Goal: Information Seeking & Learning: Learn about a topic

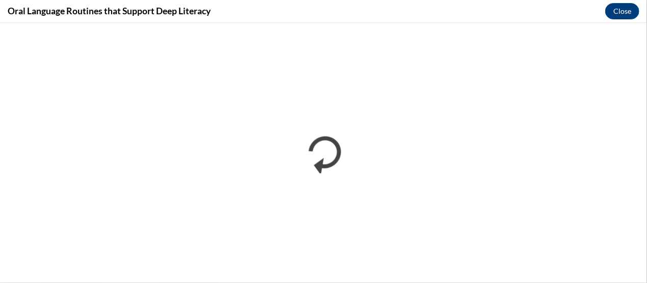
scroll to position [870, 0]
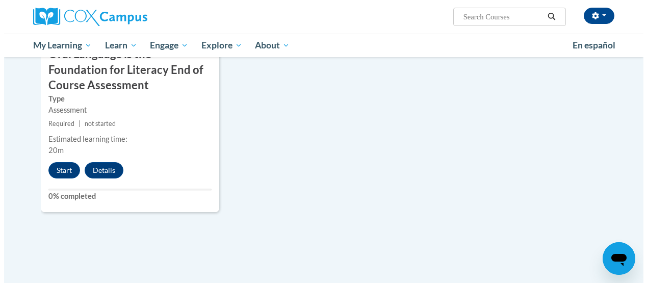
scroll to position [1199, 0]
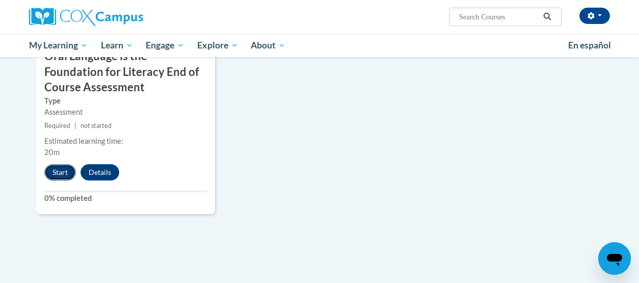
click at [50, 173] on button "Start" at bounding box center [60, 172] width 32 height 16
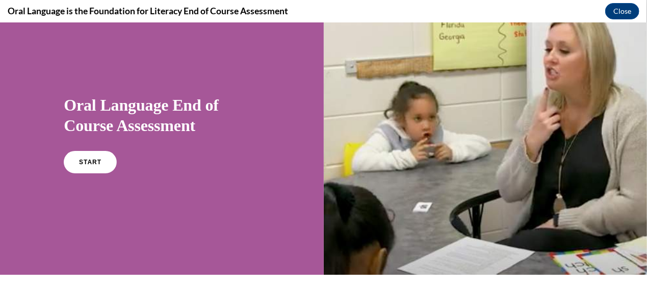
scroll to position [25, 0]
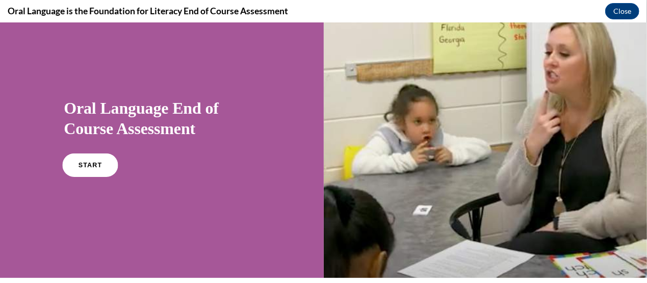
click at [83, 166] on span "START" at bounding box center [90, 165] width 23 height 8
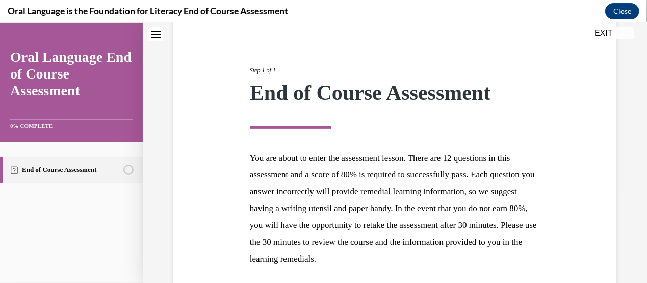
scroll to position [185, 0]
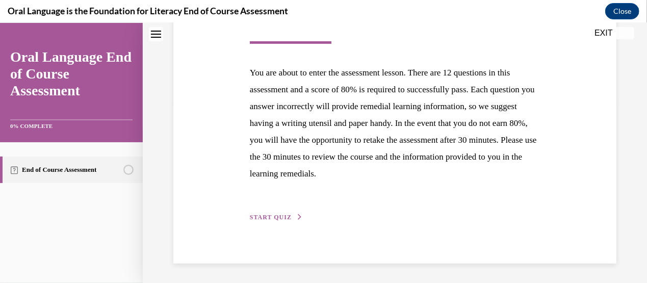
click at [265, 214] on span "START QUIZ" at bounding box center [271, 216] width 42 height 7
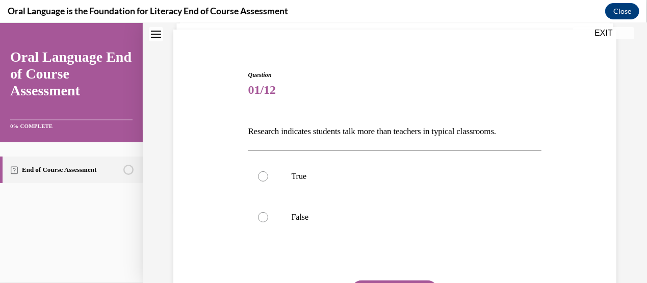
scroll to position [118, 0]
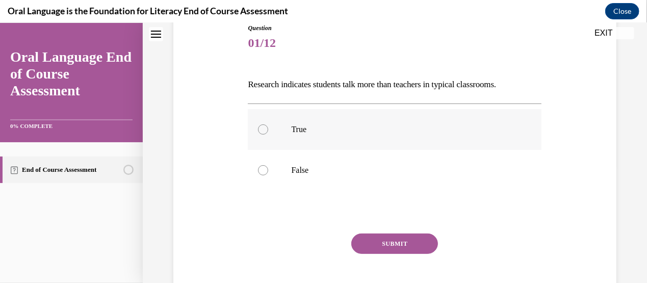
click at [265, 121] on label "True" at bounding box center [395, 129] width 294 height 41
click at [265, 124] on input "True" at bounding box center [263, 129] width 10 height 10
radio input "true"
click at [363, 244] on button "SUBMIT" at bounding box center [394, 243] width 87 height 20
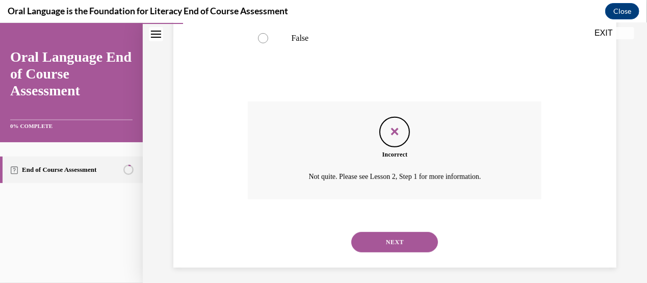
scroll to position [255, 0]
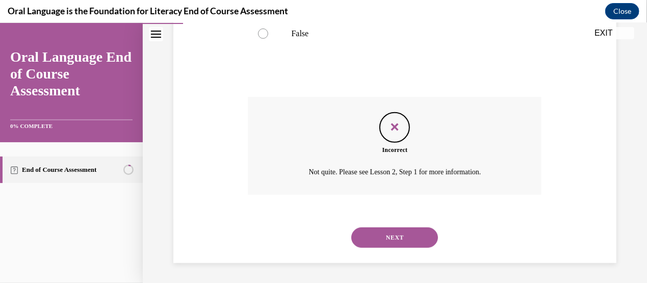
click at [378, 235] on button "NEXT" at bounding box center [394, 237] width 87 height 20
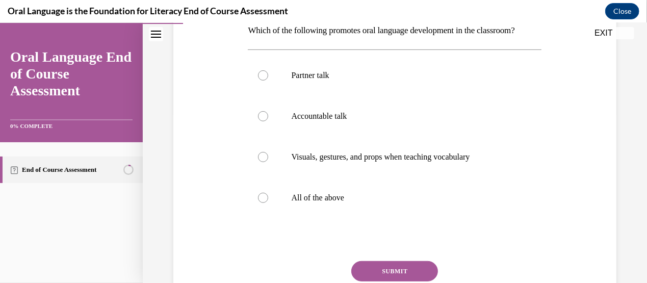
scroll to position [188, 0]
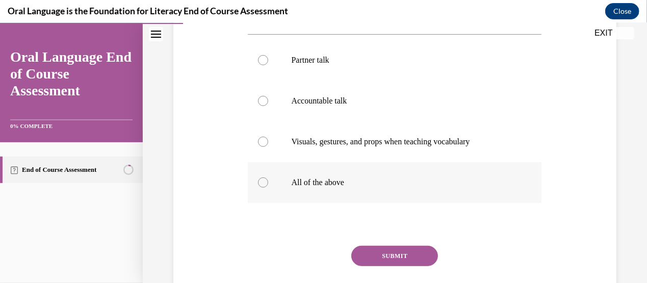
click at [267, 187] on div at bounding box center [263, 182] width 10 height 10
click at [267, 187] on input "All of the above" at bounding box center [263, 182] width 10 height 10
radio input "true"
click at [370, 266] on button "SUBMIT" at bounding box center [394, 255] width 87 height 20
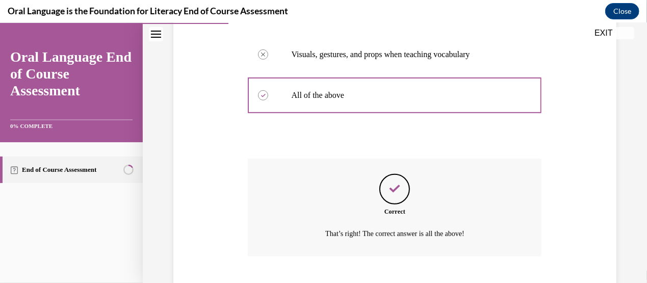
scroll to position [354, 0]
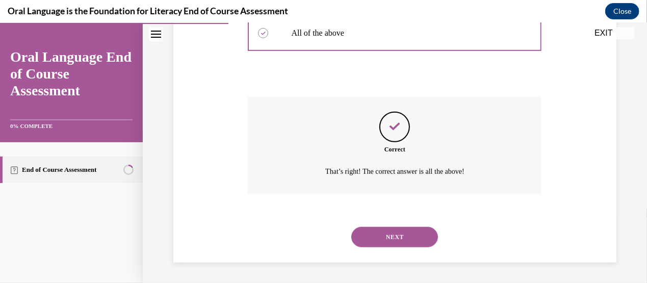
click at [383, 235] on button "NEXT" at bounding box center [394, 236] width 87 height 20
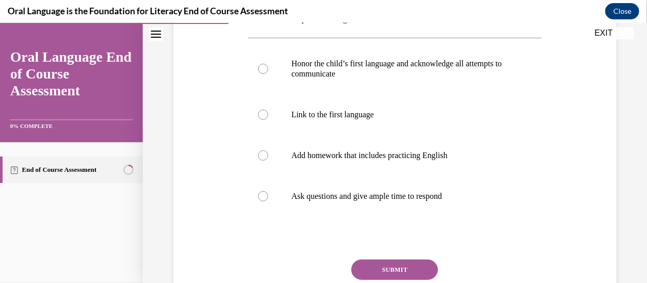
scroll to position [202, 0]
click at [265, 67] on div at bounding box center [263, 68] width 10 height 10
click at [265, 67] on input "Honor the child’s first language and acknowledge all attempts to communicate" at bounding box center [263, 68] width 10 height 10
radio input "true"
click at [368, 264] on button "SUBMIT" at bounding box center [394, 268] width 87 height 20
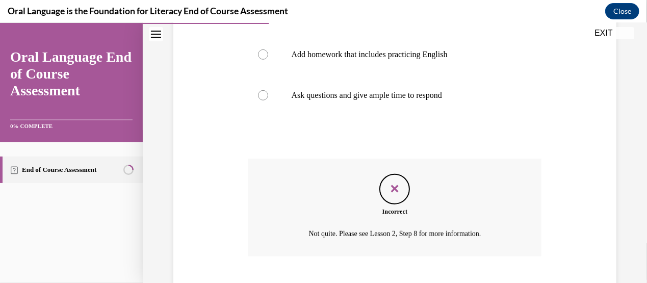
scroll to position [364, 0]
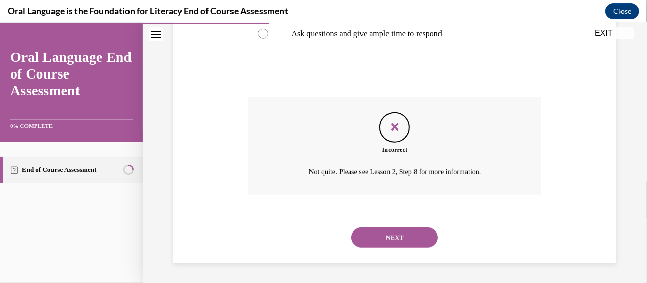
click at [375, 235] on button "NEXT" at bounding box center [394, 237] width 87 height 20
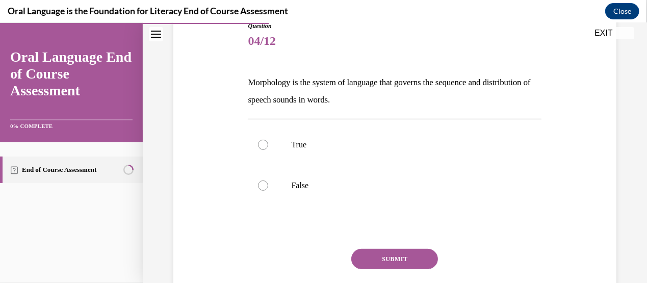
scroll to position [139, 0]
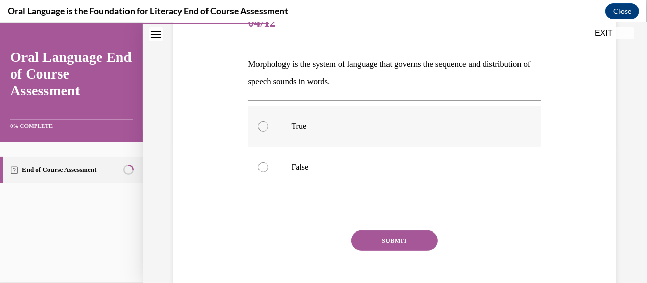
click at [265, 122] on div at bounding box center [263, 126] width 10 height 10
click at [265, 122] on input "True" at bounding box center [263, 126] width 10 height 10
radio input "true"
click at [371, 244] on button "SUBMIT" at bounding box center [394, 240] width 87 height 20
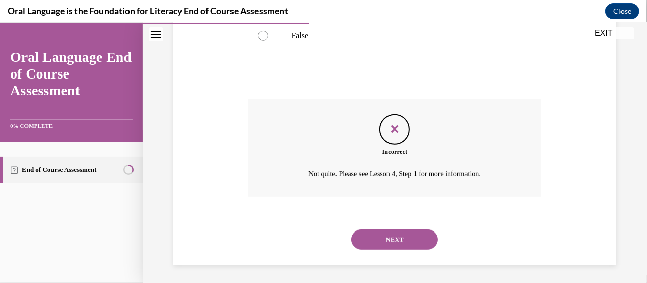
scroll to position [272, 0]
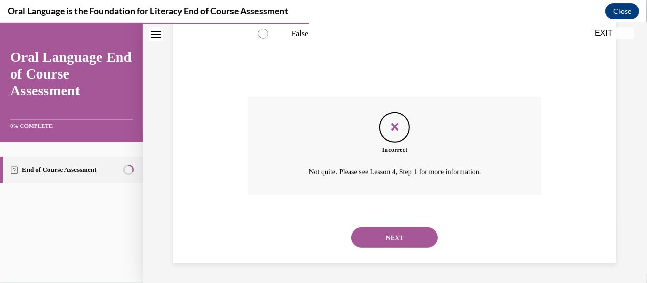
click at [375, 240] on button "NEXT" at bounding box center [394, 237] width 87 height 20
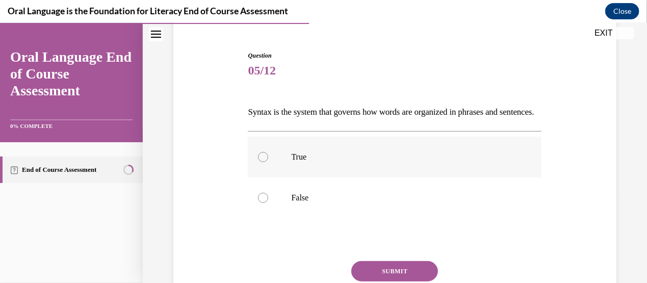
click at [256, 174] on label "True" at bounding box center [395, 156] width 294 height 41
click at [258, 162] on input "True" at bounding box center [263, 156] width 10 height 10
radio input "true"
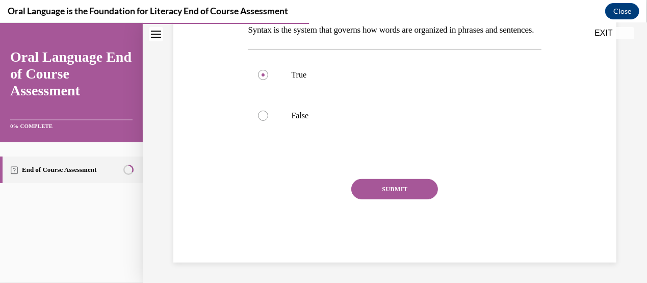
click at [366, 191] on button "SUBMIT" at bounding box center [394, 188] width 87 height 20
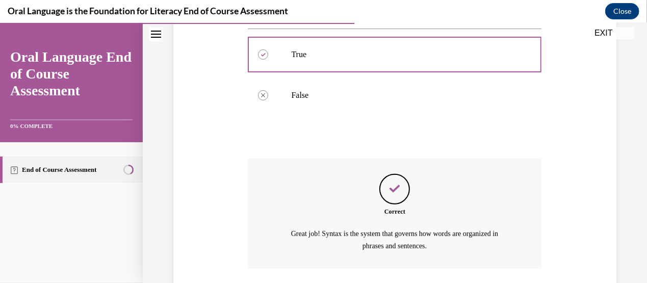
scroll to position [284, 0]
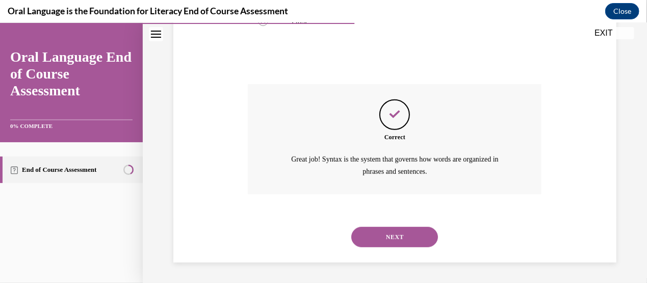
click at [360, 236] on button "NEXT" at bounding box center [394, 236] width 87 height 20
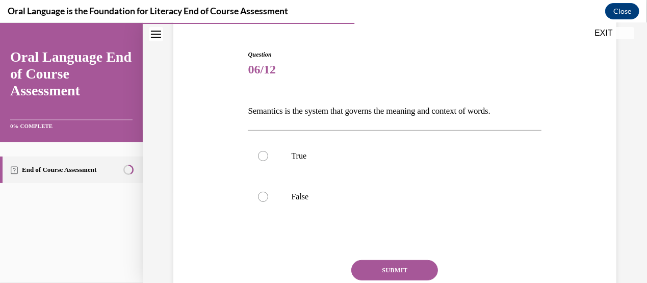
scroll to position [93, 0]
click at [270, 158] on label "True" at bounding box center [395, 154] width 294 height 41
click at [268, 158] on input "True" at bounding box center [263, 154] width 10 height 10
radio input "true"
click at [256, 214] on label "False" at bounding box center [395, 195] width 294 height 41
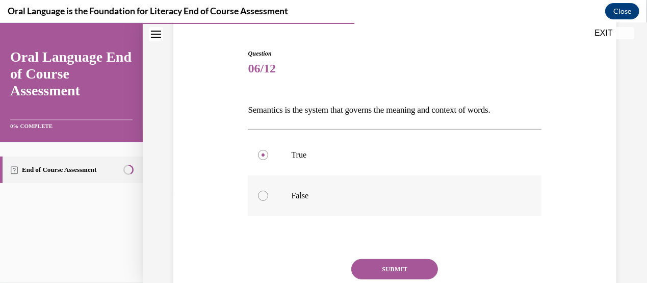
click at [258, 200] on input "False" at bounding box center [263, 195] width 10 height 10
radio input "true"
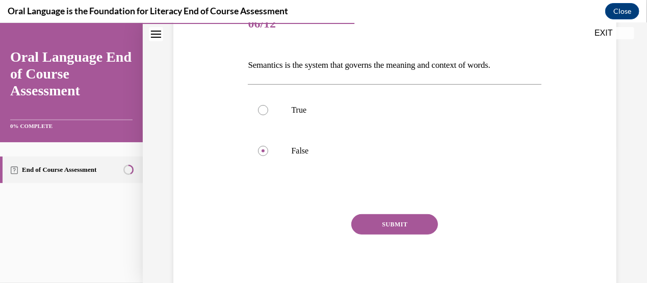
click at [365, 226] on button "SUBMIT" at bounding box center [394, 224] width 87 height 20
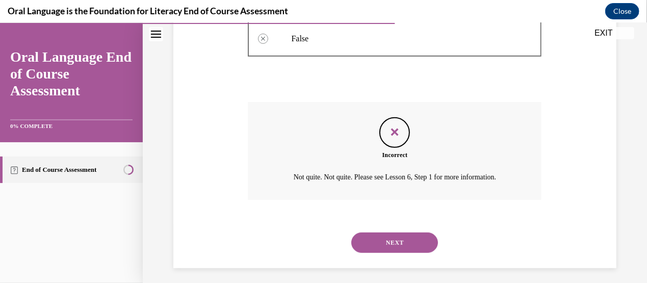
scroll to position [255, 0]
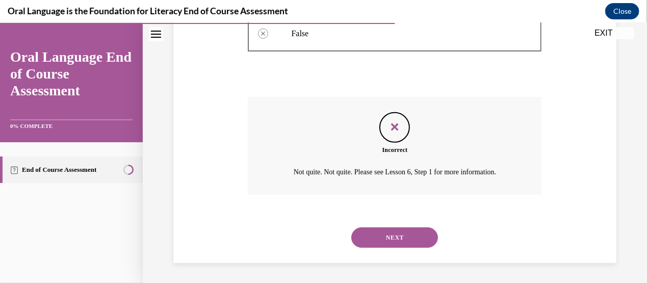
click at [362, 236] on button "NEXT" at bounding box center [394, 237] width 87 height 20
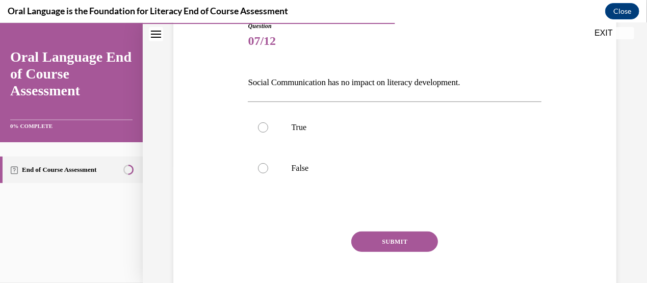
scroll to position [121, 0]
click at [270, 171] on label "False" at bounding box center [395, 167] width 294 height 41
click at [268, 171] on input "False" at bounding box center [263, 167] width 10 height 10
radio input "true"
click at [372, 237] on button "SUBMIT" at bounding box center [394, 240] width 87 height 20
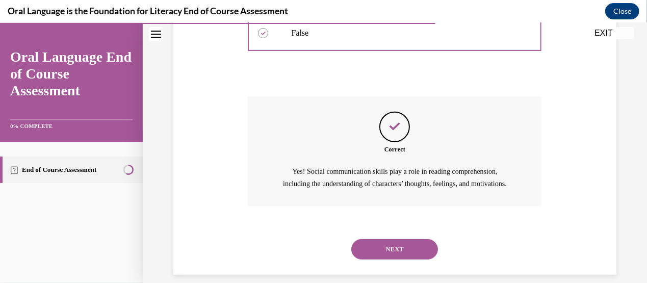
scroll to position [279, 0]
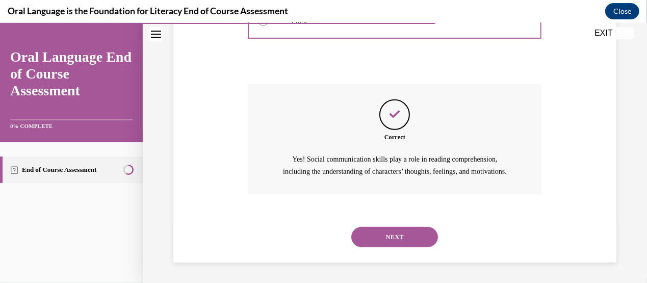
click at [371, 233] on button "NEXT" at bounding box center [394, 236] width 87 height 20
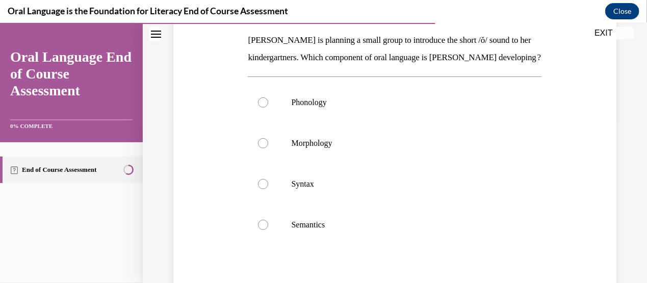
scroll to position [170, 0]
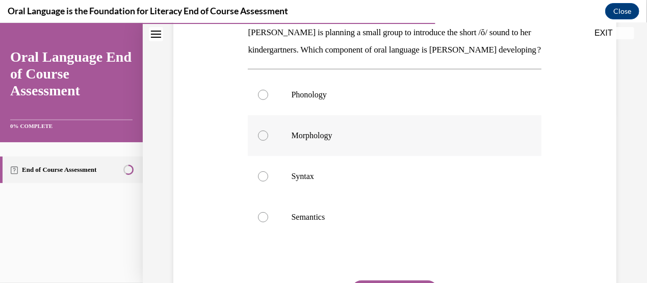
click at [266, 140] on div at bounding box center [263, 135] width 10 height 10
click at [266, 140] on input "Morphology" at bounding box center [263, 135] width 10 height 10
radio input "true"
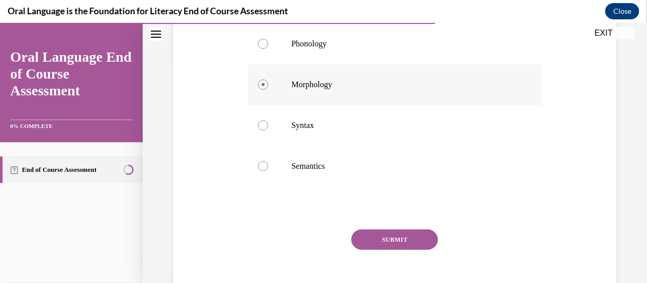
scroll to position [265, 0]
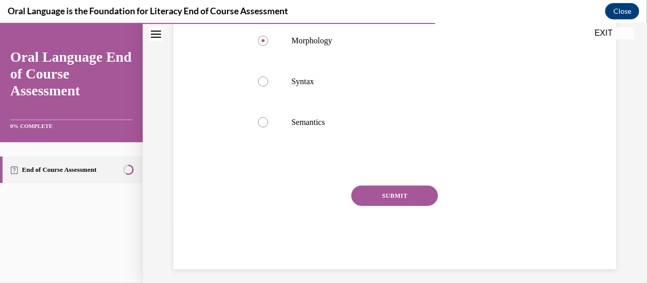
click at [363, 205] on button "SUBMIT" at bounding box center [394, 195] width 87 height 20
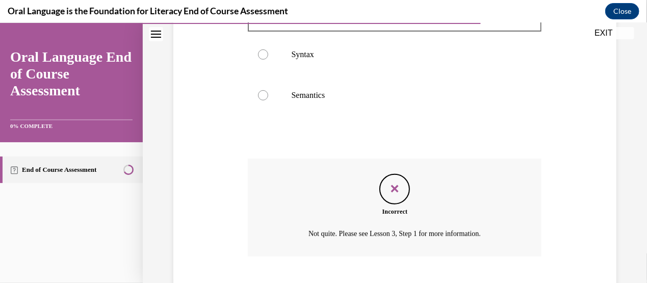
scroll to position [371, 0]
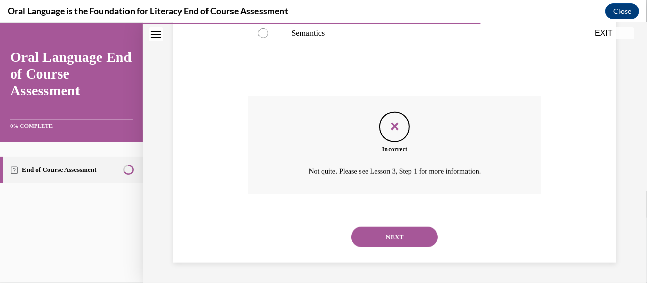
click at [362, 237] on button "NEXT" at bounding box center [394, 236] width 87 height 20
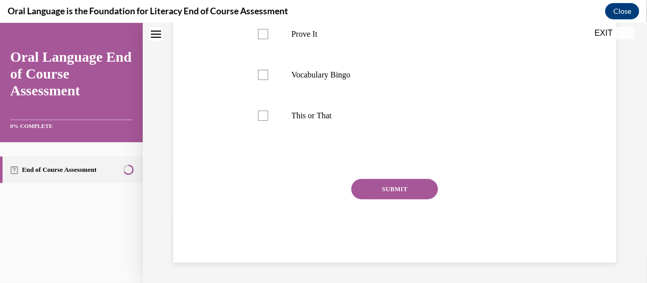
scroll to position [0, 0]
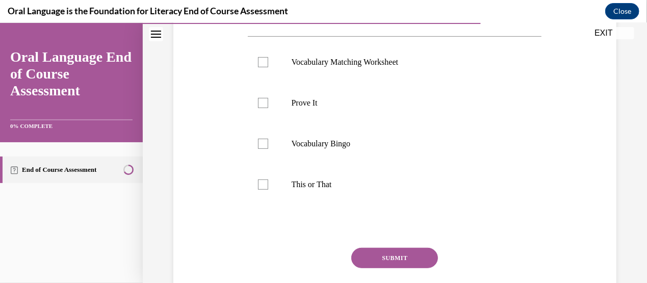
scroll to position [231, 0]
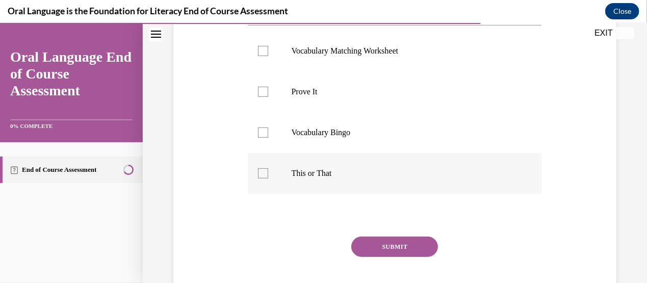
click at [263, 173] on div at bounding box center [263, 173] width 10 height 10
click at [263, 173] on input "This or That" at bounding box center [263, 173] width 10 height 10
checkbox input "true"
click at [368, 249] on button "SUBMIT" at bounding box center [394, 246] width 87 height 20
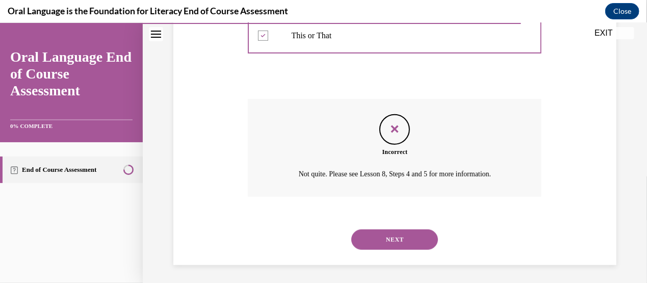
scroll to position [371, 0]
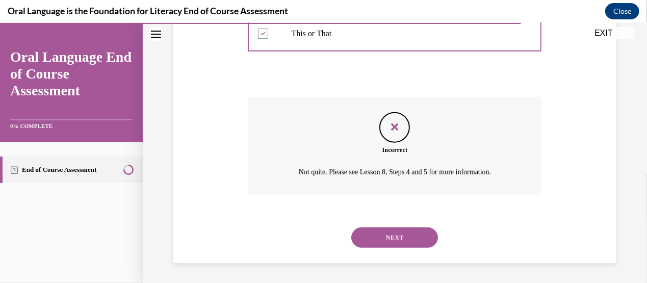
click at [370, 235] on button "NEXT" at bounding box center [394, 237] width 87 height 20
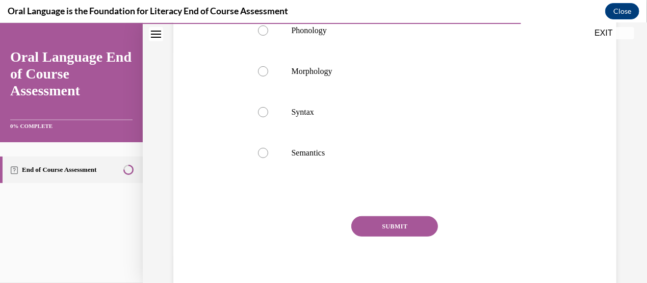
scroll to position [233, 0]
click at [271, 114] on label "Syntax" at bounding box center [395, 112] width 294 height 41
click at [268, 114] on input "Syntax" at bounding box center [263, 113] width 10 height 10
radio input "true"
click at [358, 226] on button "SUBMIT" at bounding box center [394, 227] width 87 height 20
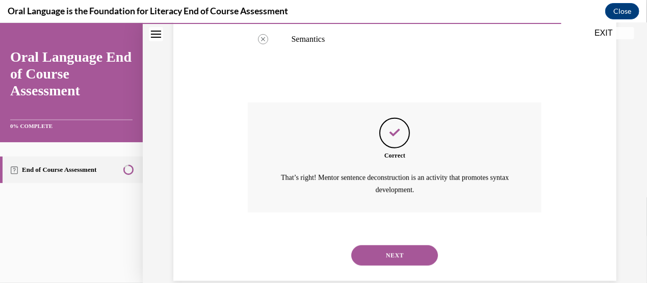
scroll to position [366, 0]
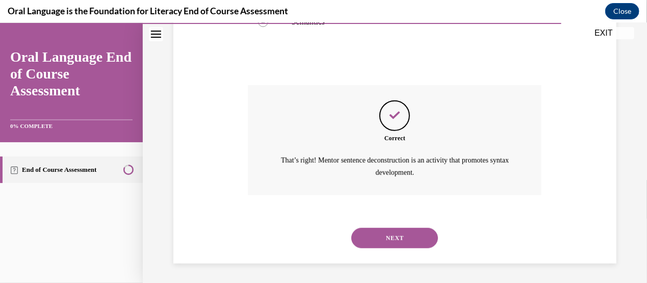
click at [364, 230] on button "NEXT" at bounding box center [394, 237] width 87 height 20
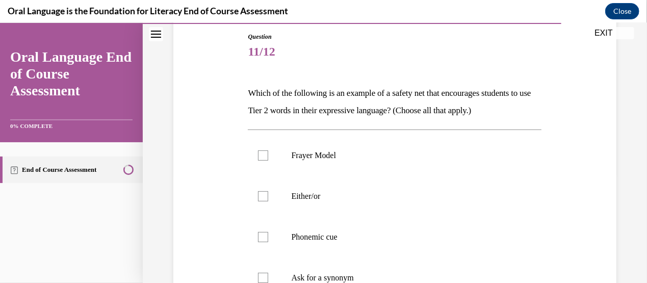
scroll to position [128, 0]
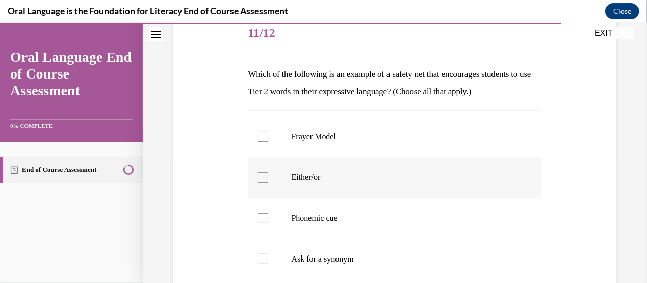
click at [263, 171] on label "Either/or" at bounding box center [395, 177] width 294 height 41
click at [263, 172] on input "Either/or" at bounding box center [263, 177] width 10 height 10
checkbox input "true"
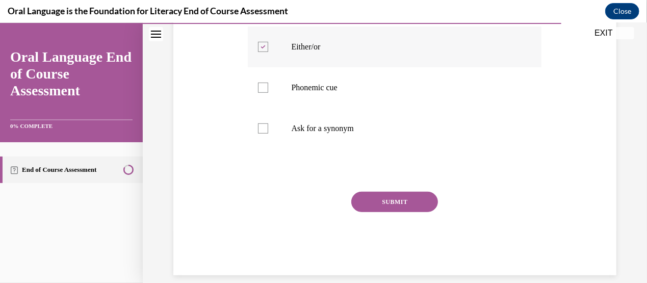
scroll to position [261, 0]
click at [380, 191] on button "SUBMIT" at bounding box center [394, 200] width 87 height 20
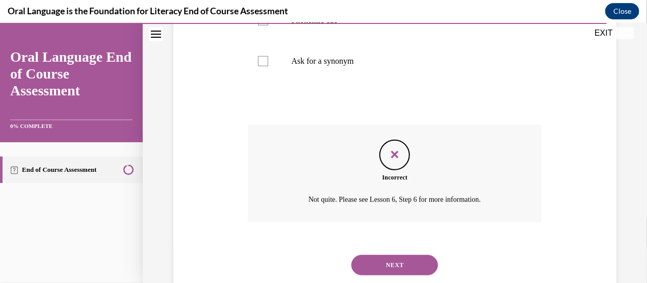
scroll to position [354, 0]
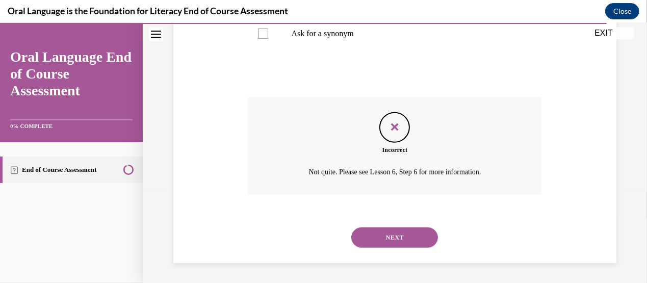
click at [374, 236] on button "NEXT" at bounding box center [394, 237] width 87 height 20
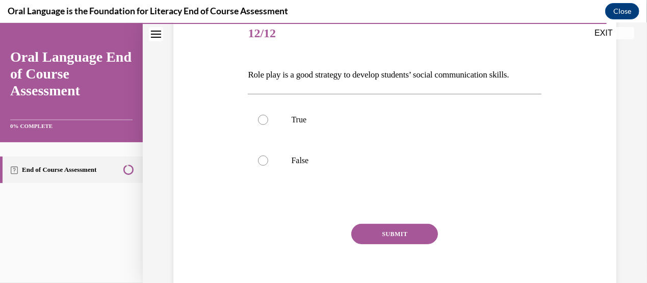
scroll to position [129, 0]
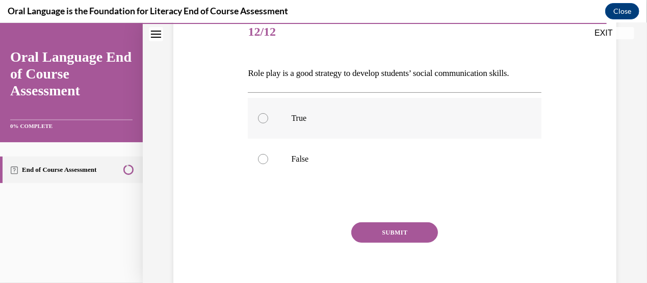
click at [255, 118] on label "True" at bounding box center [395, 117] width 294 height 41
click at [258, 118] on input "True" at bounding box center [263, 118] width 10 height 10
radio input "true"
click at [370, 233] on button "SUBMIT" at bounding box center [394, 232] width 87 height 20
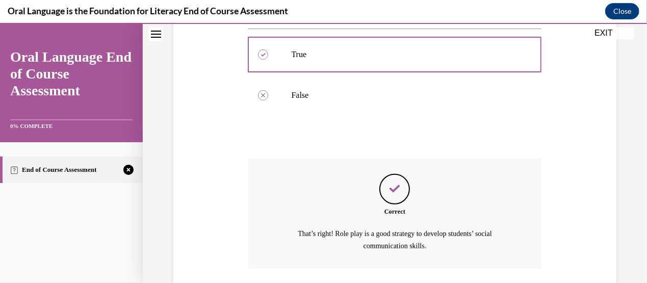
scroll to position [267, 0]
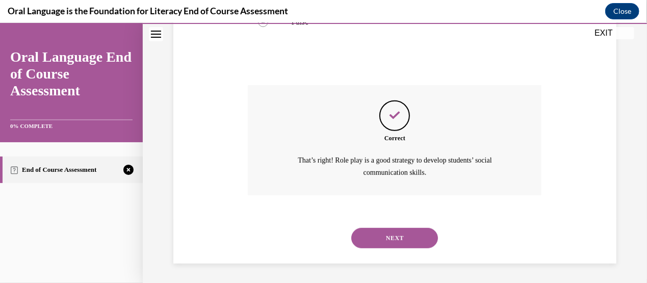
click at [378, 238] on button "NEXT" at bounding box center [394, 237] width 87 height 20
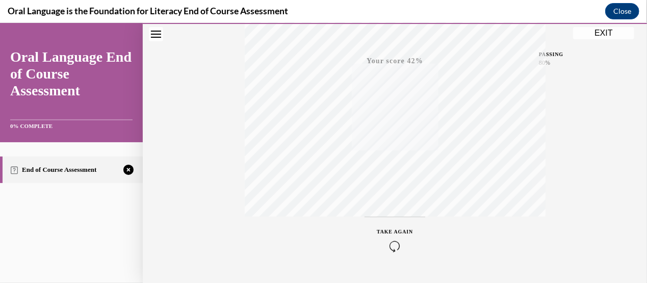
scroll to position [262, 0]
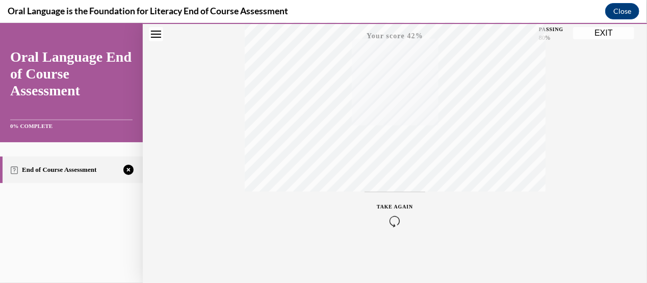
click at [389, 221] on icon "button" at bounding box center [395, 220] width 36 height 11
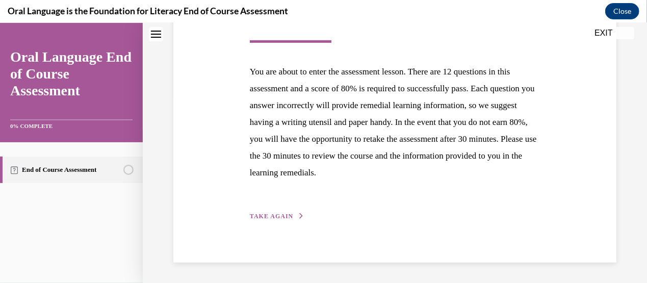
scroll to position [159, 0]
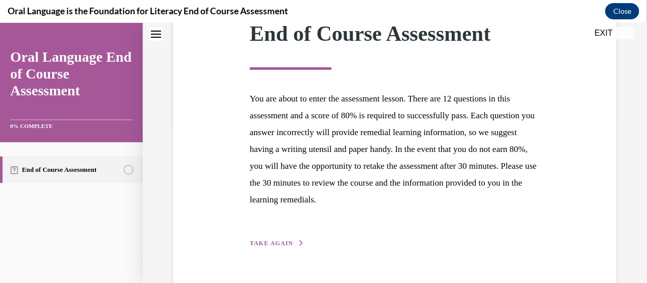
click at [263, 241] on span "TAKE AGAIN" at bounding box center [271, 242] width 43 height 7
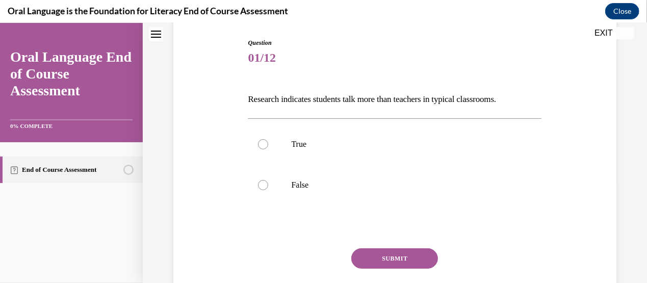
scroll to position [104, 0]
click at [259, 182] on div at bounding box center [263, 184] width 10 height 10
click at [259, 182] on input "False" at bounding box center [263, 184] width 10 height 10
radio input "true"
click at [376, 249] on button "SUBMIT" at bounding box center [394, 257] width 87 height 20
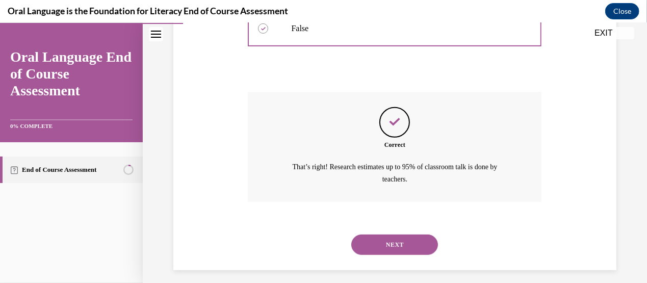
scroll to position [267, 0]
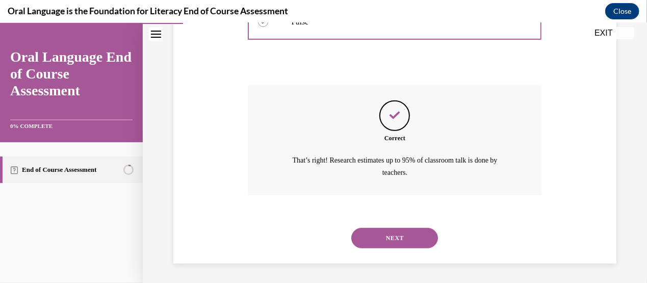
click at [362, 239] on button "NEXT" at bounding box center [394, 237] width 87 height 20
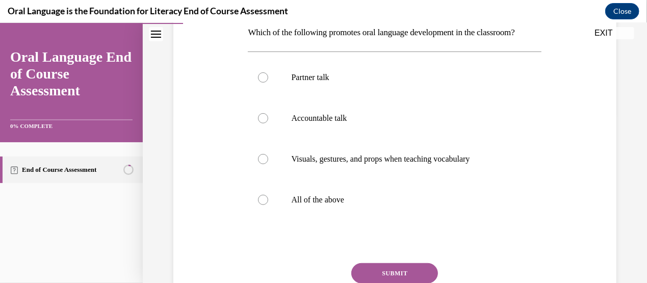
scroll to position [171, 0]
click at [266, 219] on label "All of the above" at bounding box center [395, 198] width 294 height 41
click at [266, 203] on input "All of the above" at bounding box center [263, 198] width 10 height 10
radio input "true"
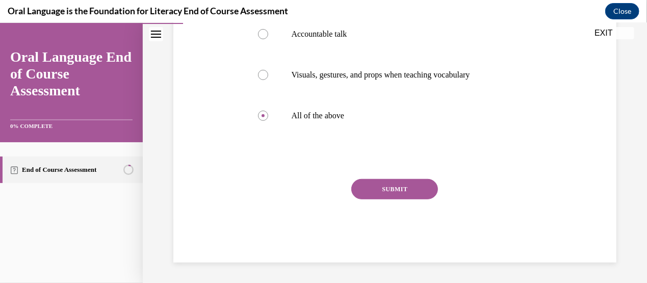
click at [369, 193] on button "SUBMIT" at bounding box center [394, 188] width 87 height 20
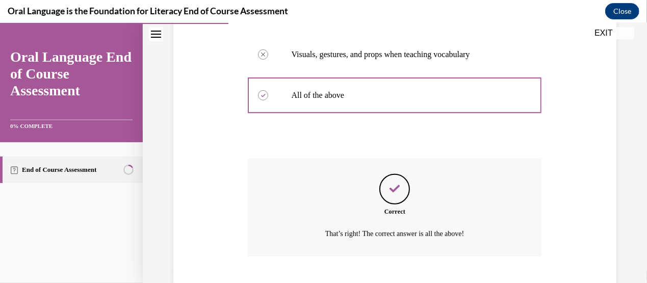
scroll to position [354, 0]
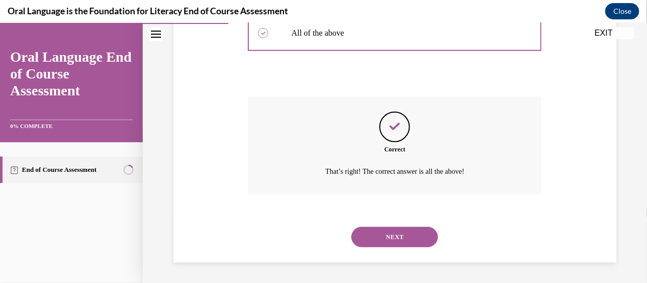
click at [376, 237] on button "NEXT" at bounding box center [394, 236] width 87 height 20
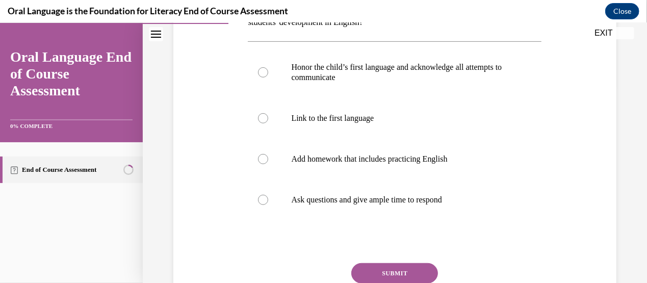
scroll to position [199, 0]
click at [260, 113] on div at bounding box center [263, 117] width 10 height 10
click at [260, 113] on input "Link to the first language" at bounding box center [263, 117] width 10 height 10
radio input "true"
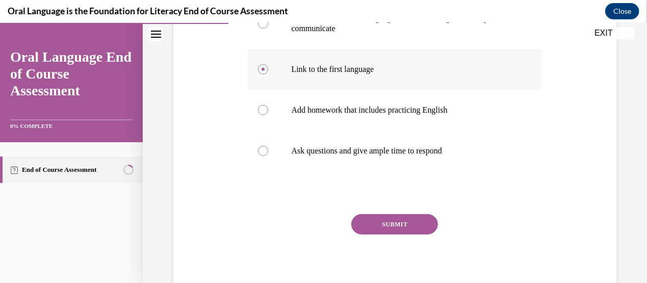
scroll to position [252, 0]
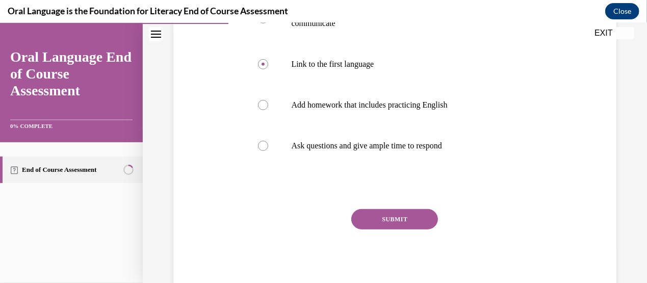
click at [373, 217] on button "SUBMIT" at bounding box center [394, 219] width 87 height 20
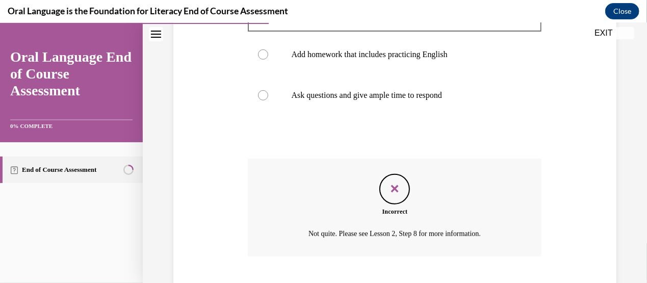
scroll to position [364, 0]
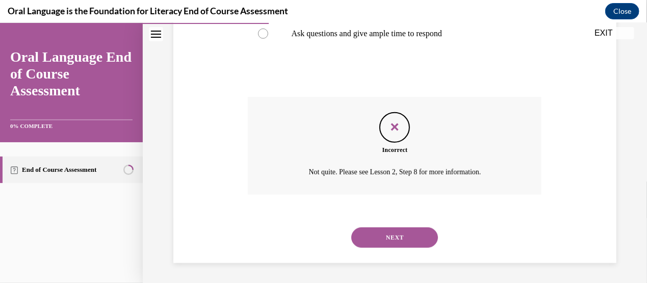
click at [369, 238] on button "NEXT" at bounding box center [394, 237] width 87 height 20
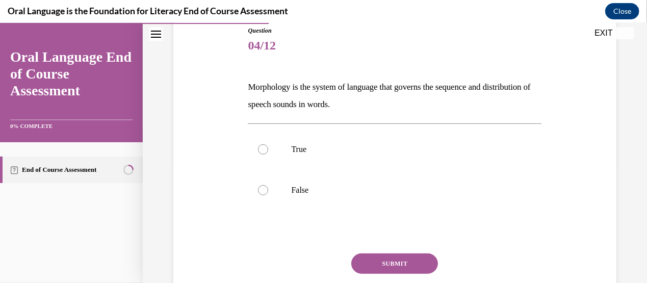
scroll to position [115, 0]
click at [259, 149] on div at bounding box center [263, 149] width 10 height 10
click at [259, 149] on input "True" at bounding box center [263, 149] width 10 height 10
radio input "true"
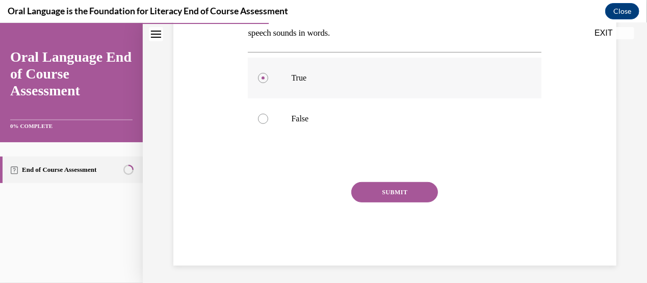
scroll to position [188, 0]
click at [368, 198] on button "SUBMIT" at bounding box center [394, 190] width 87 height 20
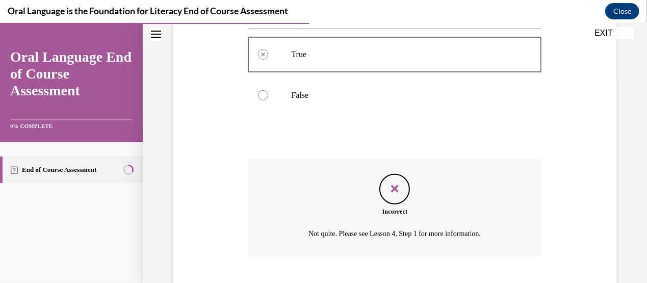
scroll to position [272, 0]
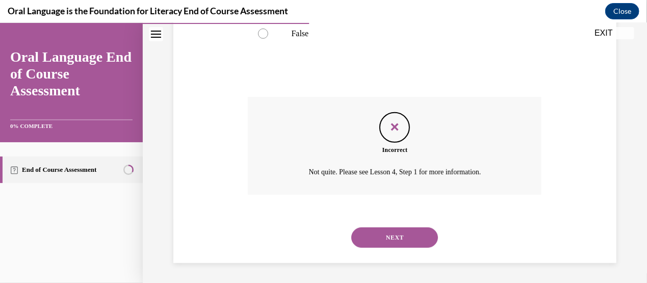
click at [377, 233] on button "NEXT" at bounding box center [394, 237] width 87 height 20
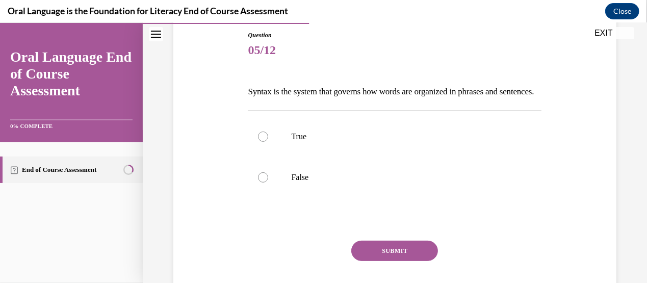
scroll to position [116, 0]
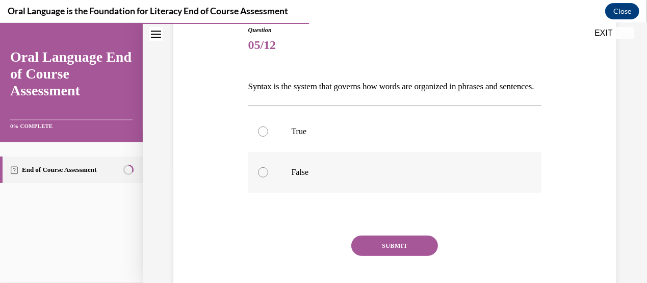
click at [269, 191] on label "False" at bounding box center [395, 171] width 294 height 41
click at [268, 177] on input "False" at bounding box center [263, 172] width 10 height 10
radio input "true"
click at [386, 255] on button "SUBMIT" at bounding box center [394, 245] width 87 height 20
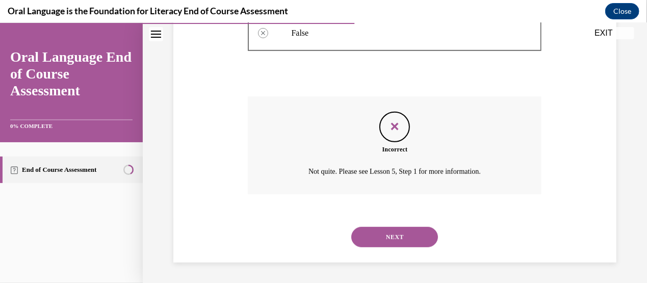
scroll to position [272, 0]
click at [369, 235] on button "NEXT" at bounding box center [394, 236] width 87 height 20
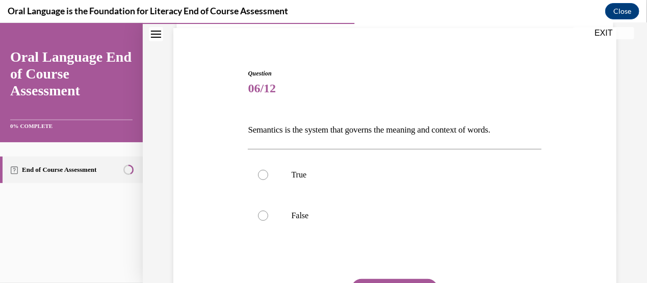
scroll to position [73, 0]
click at [262, 218] on div at bounding box center [263, 215] width 10 height 10
click at [262, 218] on input "False" at bounding box center [263, 215] width 10 height 10
radio input "true"
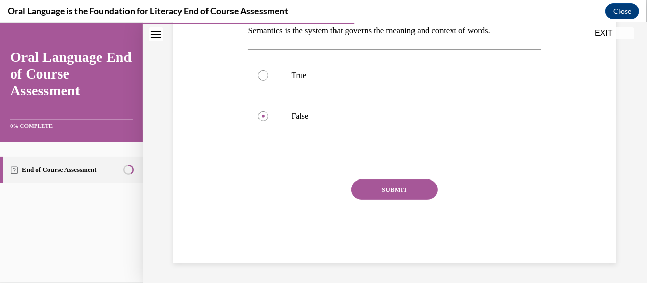
click at [355, 192] on button "SUBMIT" at bounding box center [394, 189] width 87 height 20
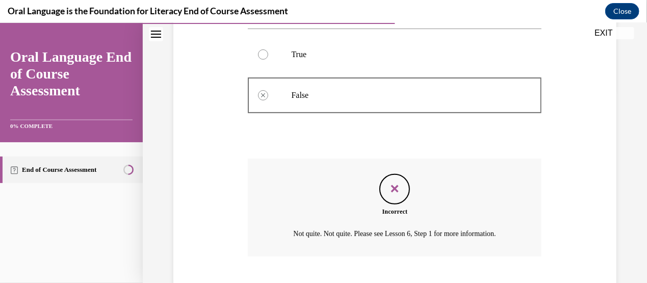
scroll to position [255, 0]
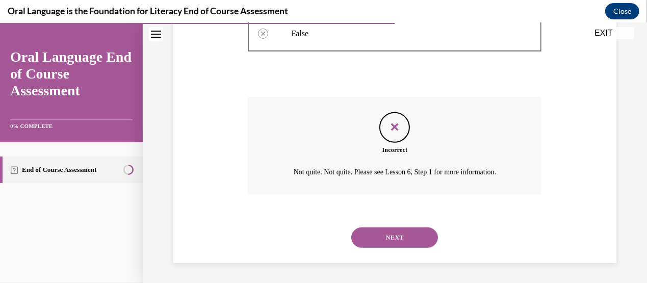
click at [366, 239] on button "NEXT" at bounding box center [394, 237] width 87 height 20
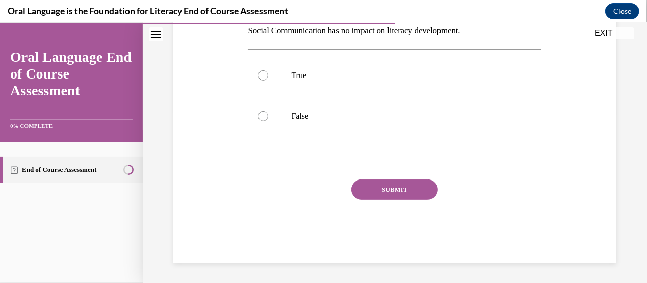
scroll to position [172, 0]
click at [255, 74] on label "True" at bounding box center [395, 75] width 294 height 41
click at [258, 74] on input "True" at bounding box center [263, 75] width 10 height 10
radio input "true"
click at [367, 193] on button "SUBMIT" at bounding box center [394, 189] width 87 height 20
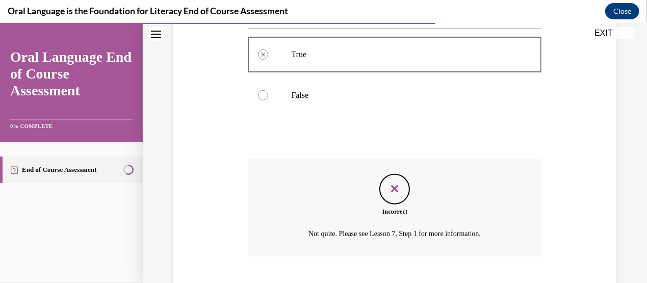
scroll to position [255, 0]
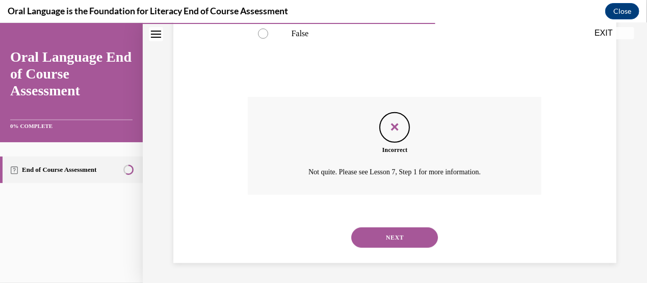
click at [367, 239] on button "NEXT" at bounding box center [394, 237] width 87 height 20
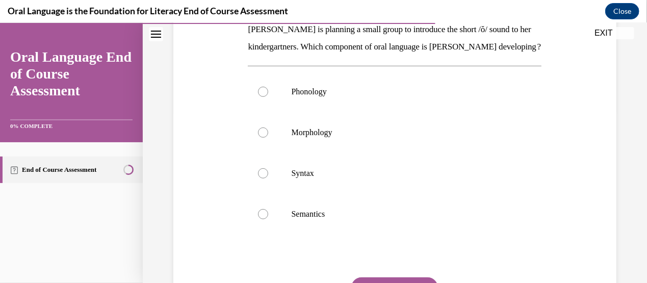
scroll to position [172, 0]
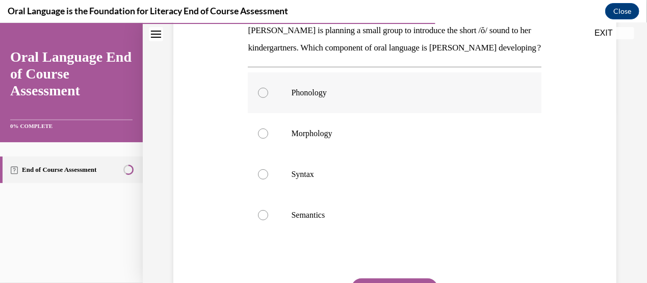
click at [258, 100] on label "Phonology" at bounding box center [395, 92] width 294 height 41
click at [258, 97] on input "Phonology" at bounding box center [263, 92] width 10 height 10
radio input "true"
